Goal: Task Accomplishment & Management: Manage account settings

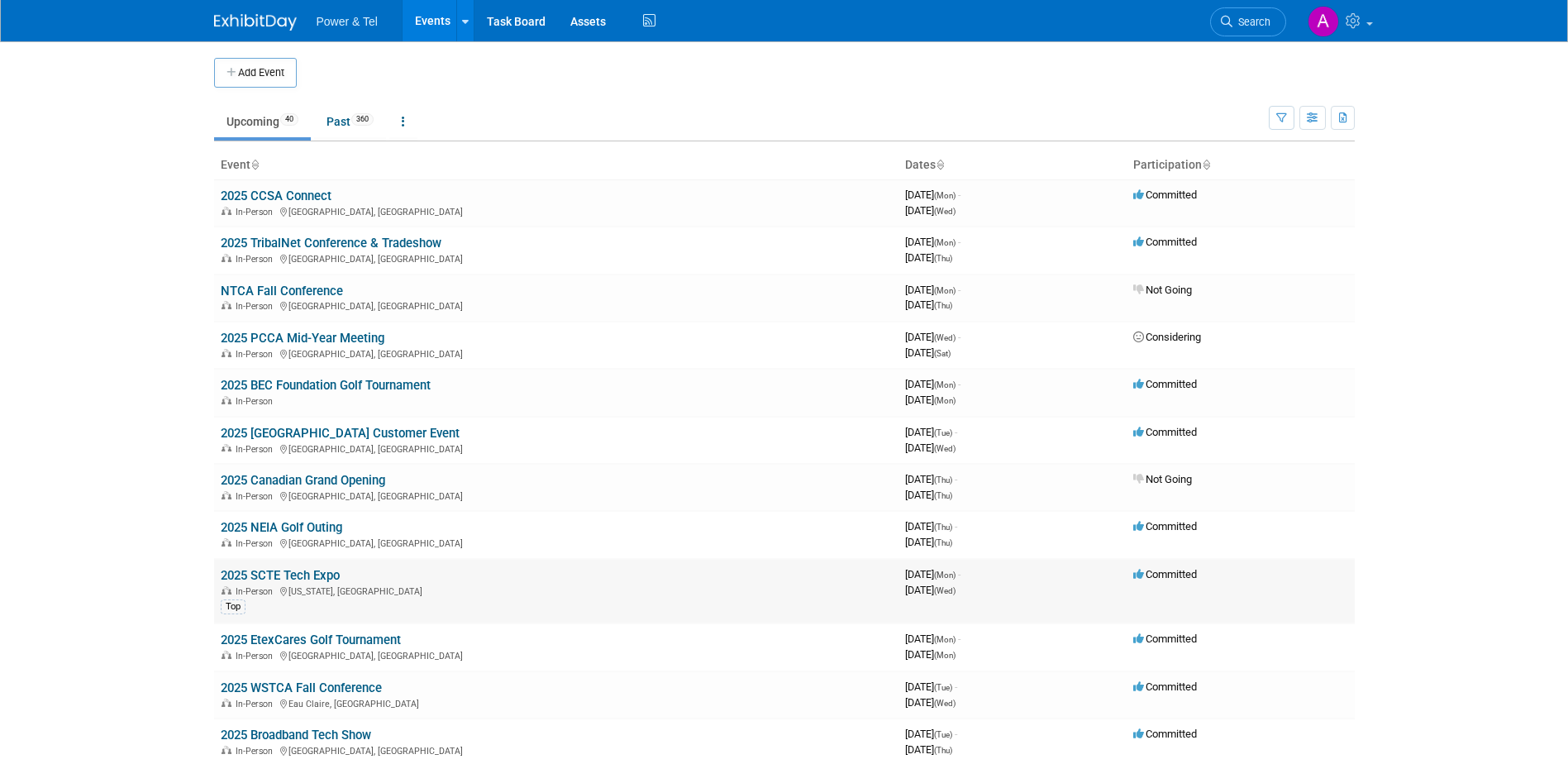
click at [298, 576] on link "2025 SCTE Tech Expo" at bounding box center [280, 575] width 119 height 14
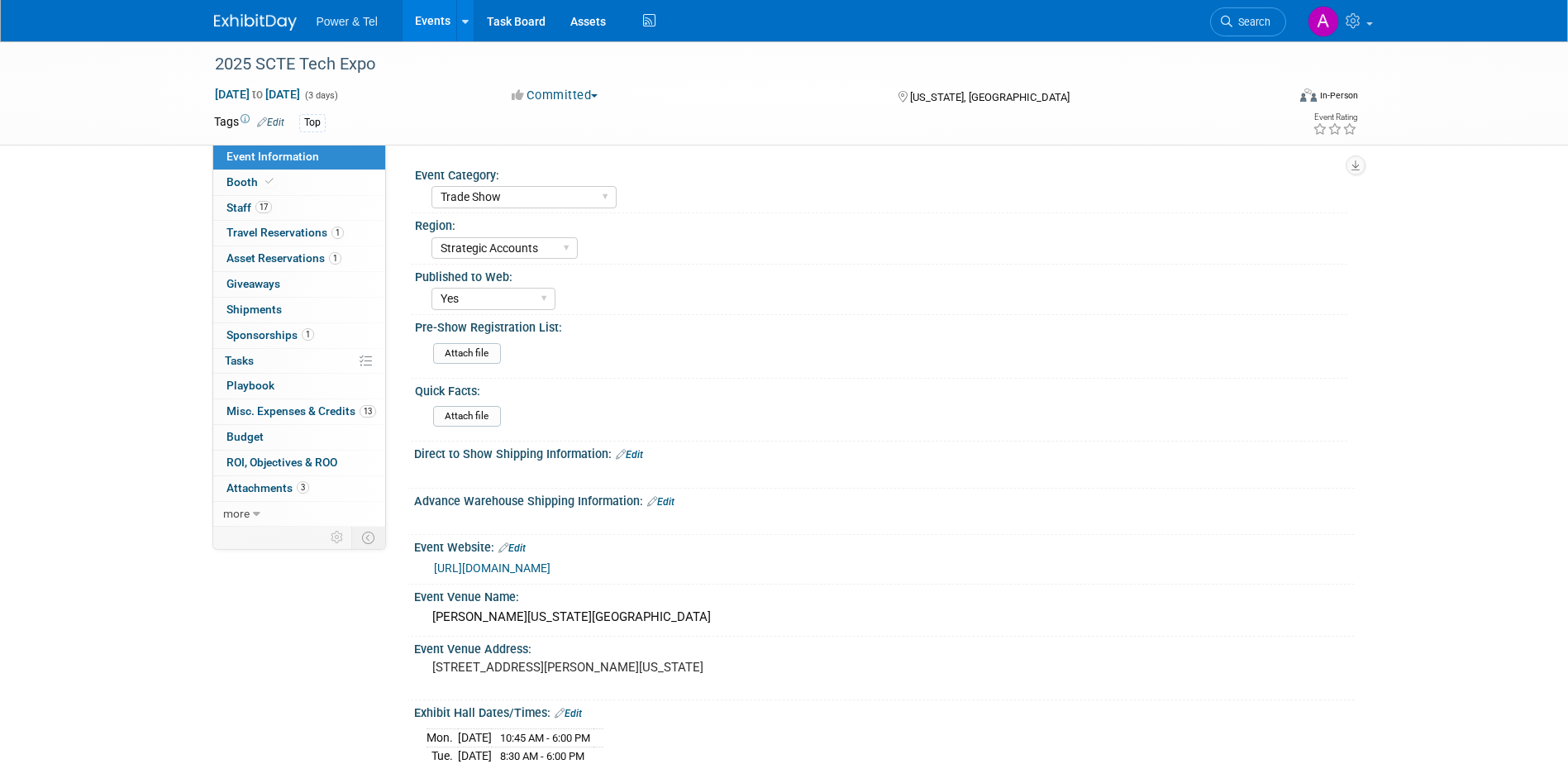
select select "Trade Show"
select select "Strategic Accounts"
select select "Yes"
click at [310, 191] on link "Booth" at bounding box center [299, 182] width 172 height 24
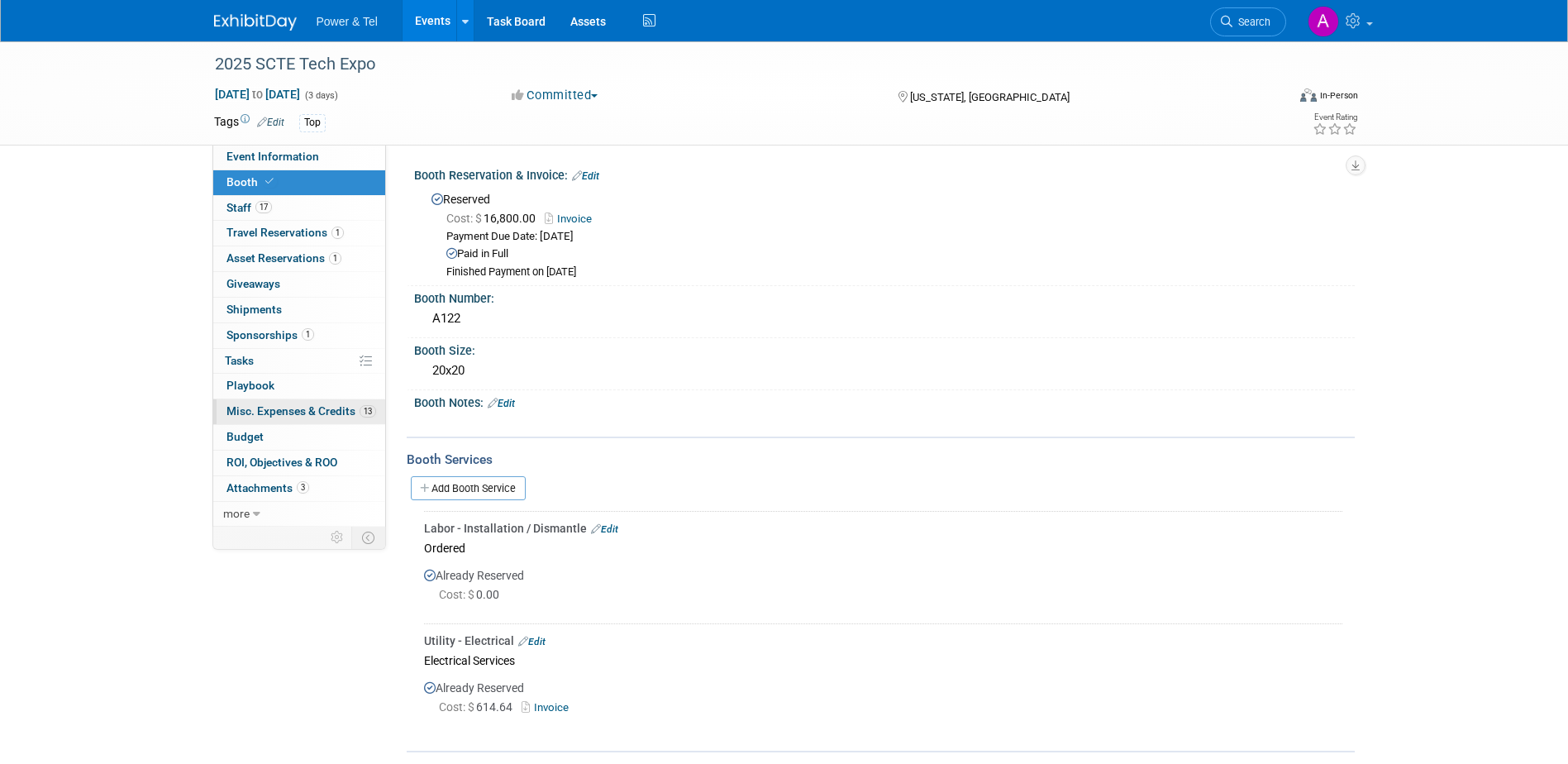
click at [285, 406] on span "Misc. Expenses & Credits 13" at bounding box center [302, 410] width 150 height 14
